Goal: Information Seeking & Learning: Learn about a topic

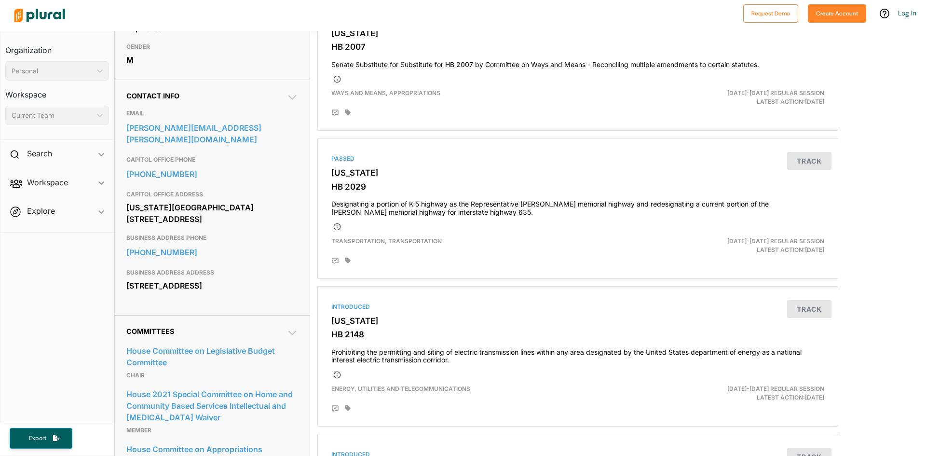
scroll to position [241, 0]
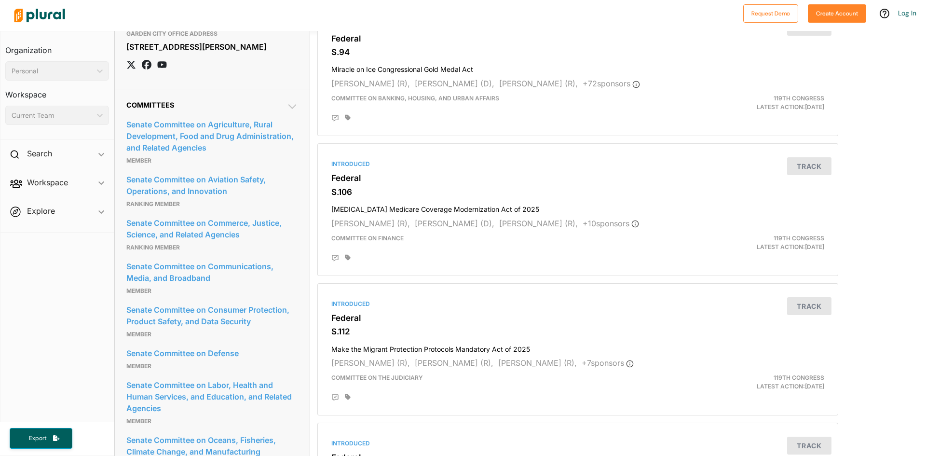
scroll to position [965, 0]
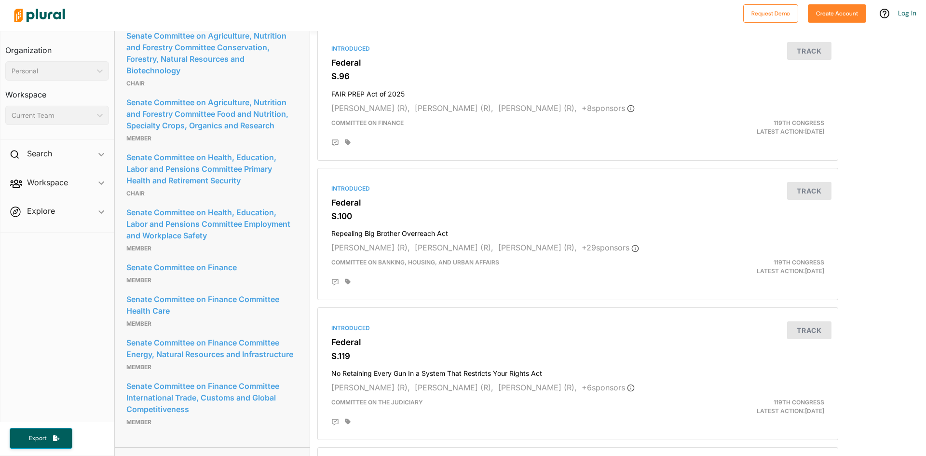
scroll to position [1496, 0]
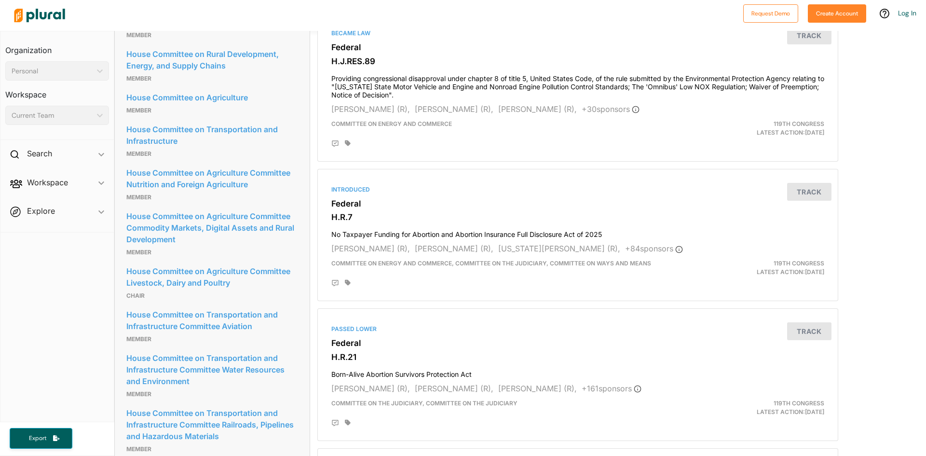
scroll to position [1110, 0]
